Goal: Task Accomplishment & Management: Manage account settings

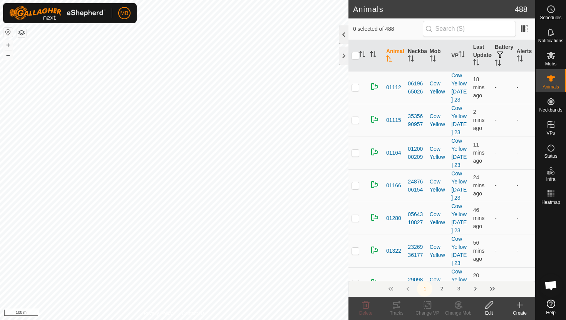
click at [345, 32] on div at bounding box center [343, 34] width 9 height 18
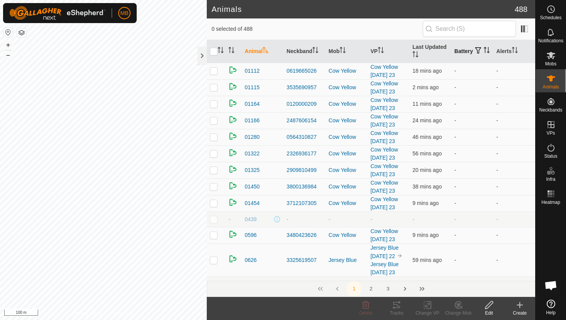
click at [483, 53] on icon "Activate to sort" at bounding box center [486, 50] width 6 height 6
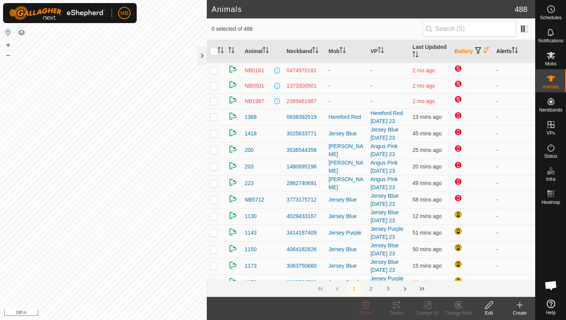
click at [513, 47] on icon "Activate to sort" at bounding box center [514, 50] width 6 height 6
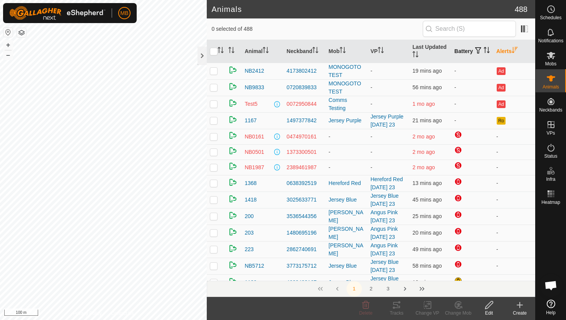
click at [513, 48] on icon "Activate to sort" at bounding box center [514, 50] width 6 height 6
